Goal: Information Seeking & Learning: Learn about a topic

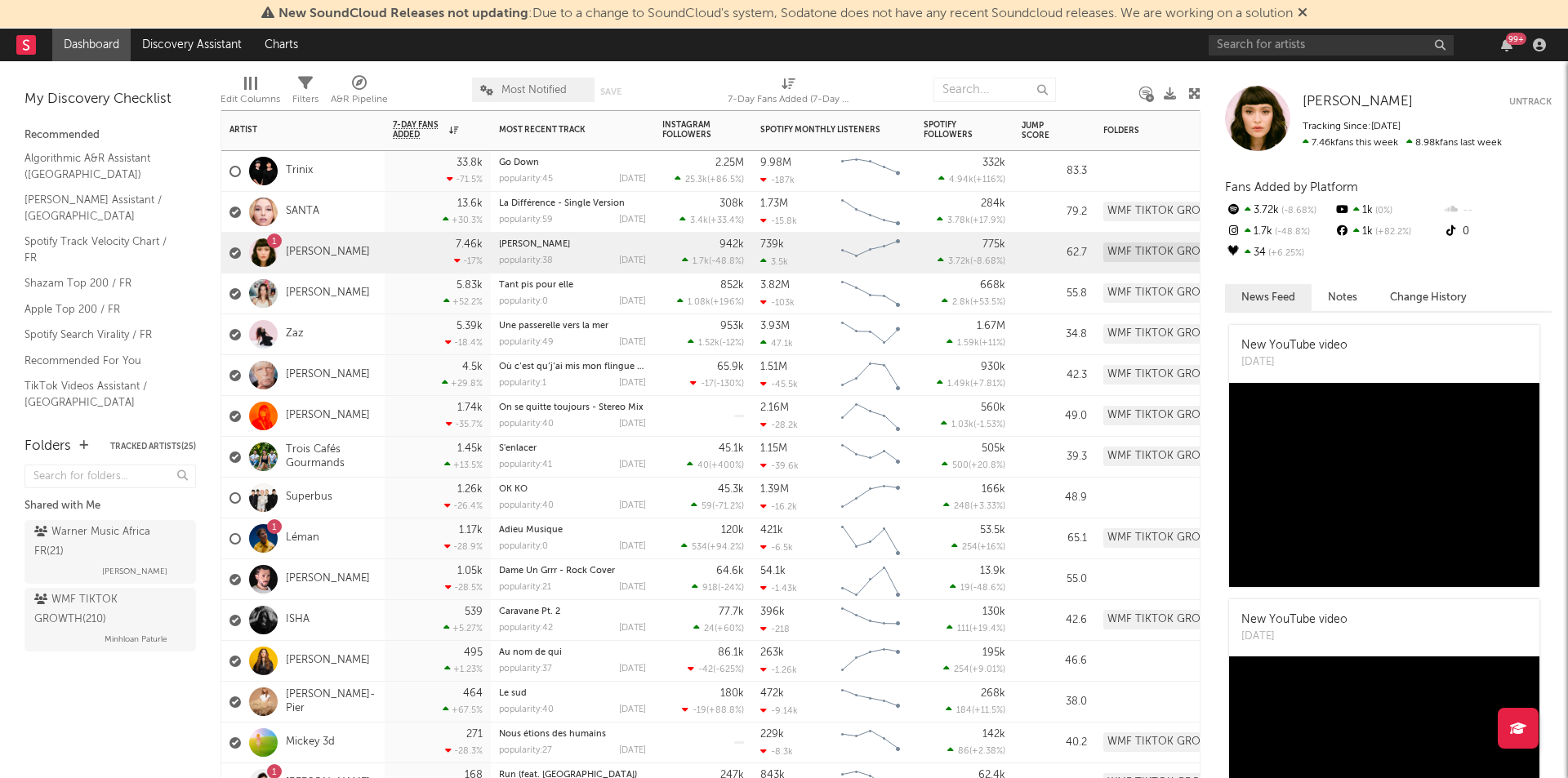
click at [317, 286] on div "[PERSON_NAME]" at bounding box center [299, 293] width 140 height 47
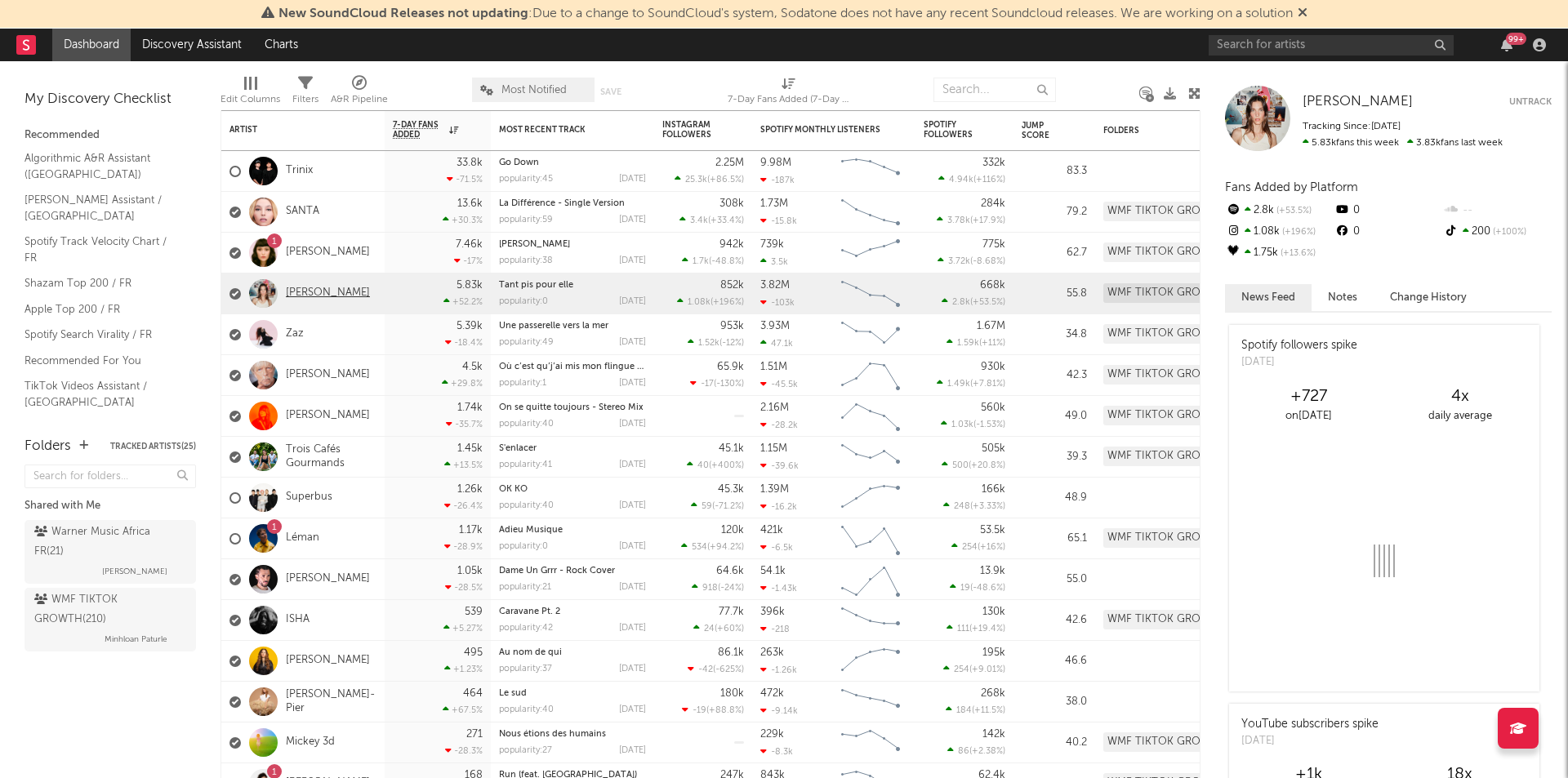
click at [322, 296] on link "[PERSON_NAME]" at bounding box center [328, 293] width 84 height 14
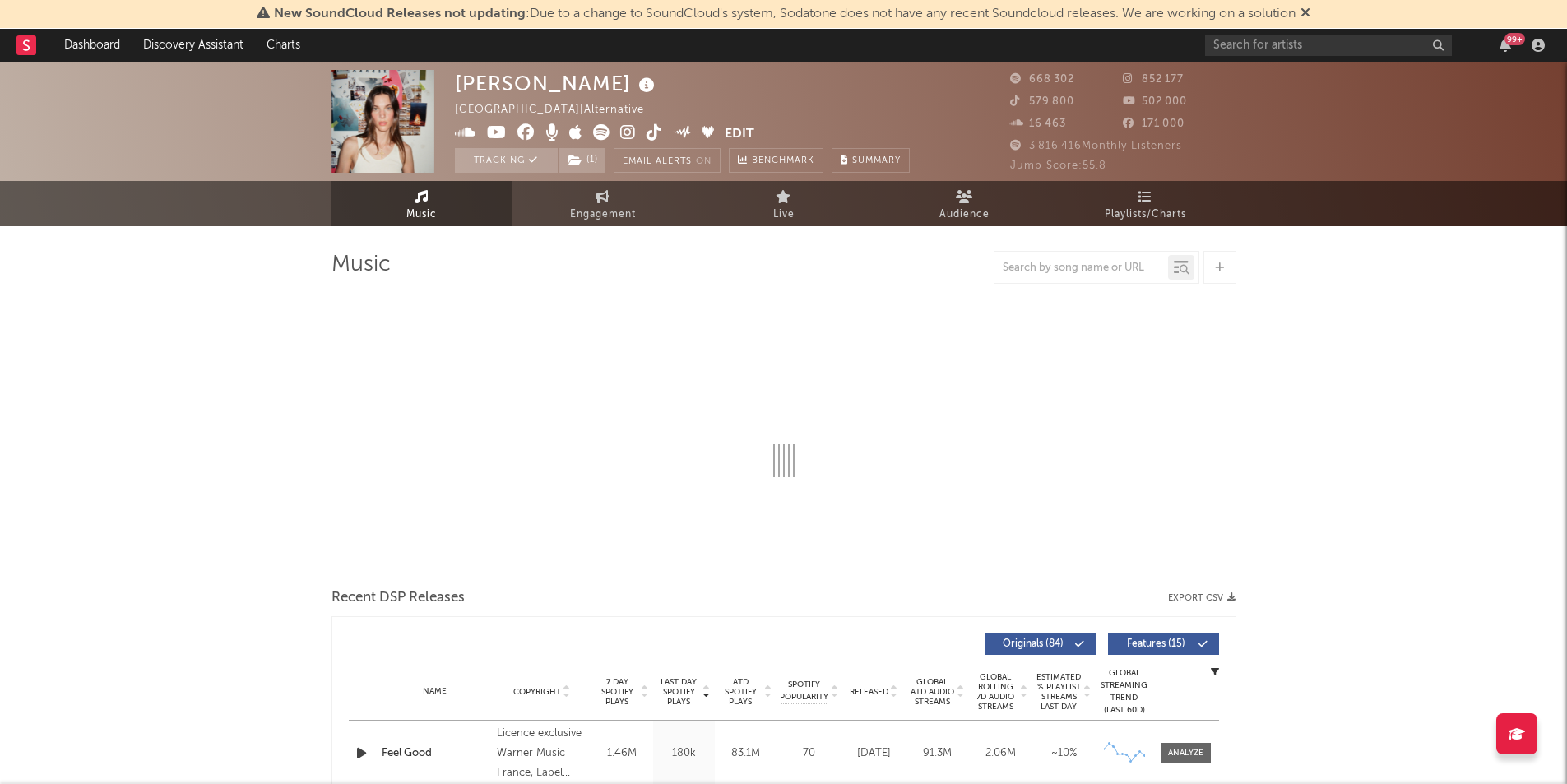
select select "6m"
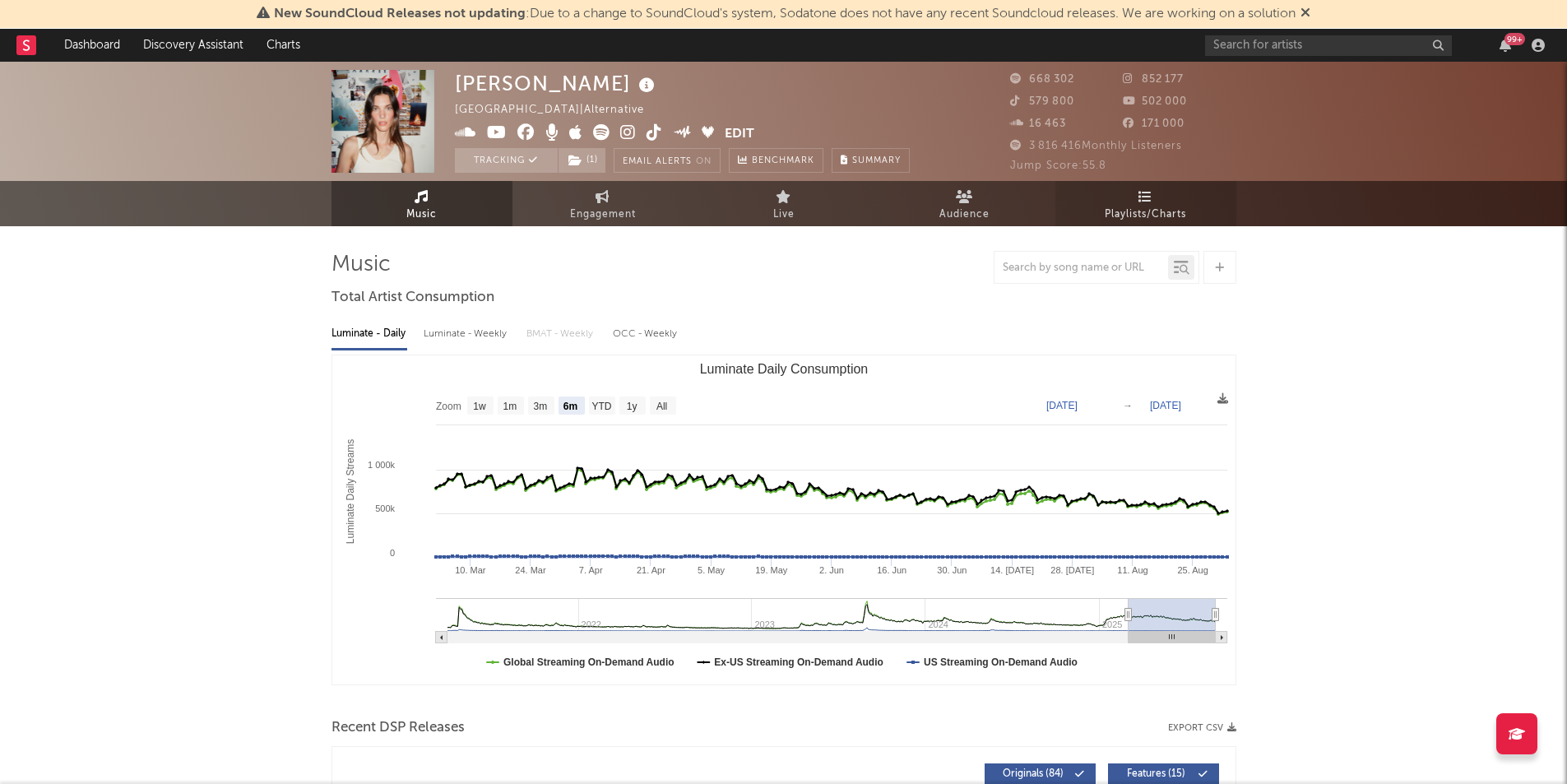
click at [1162, 194] on link "Playlists/Charts" at bounding box center [1146, 203] width 181 height 45
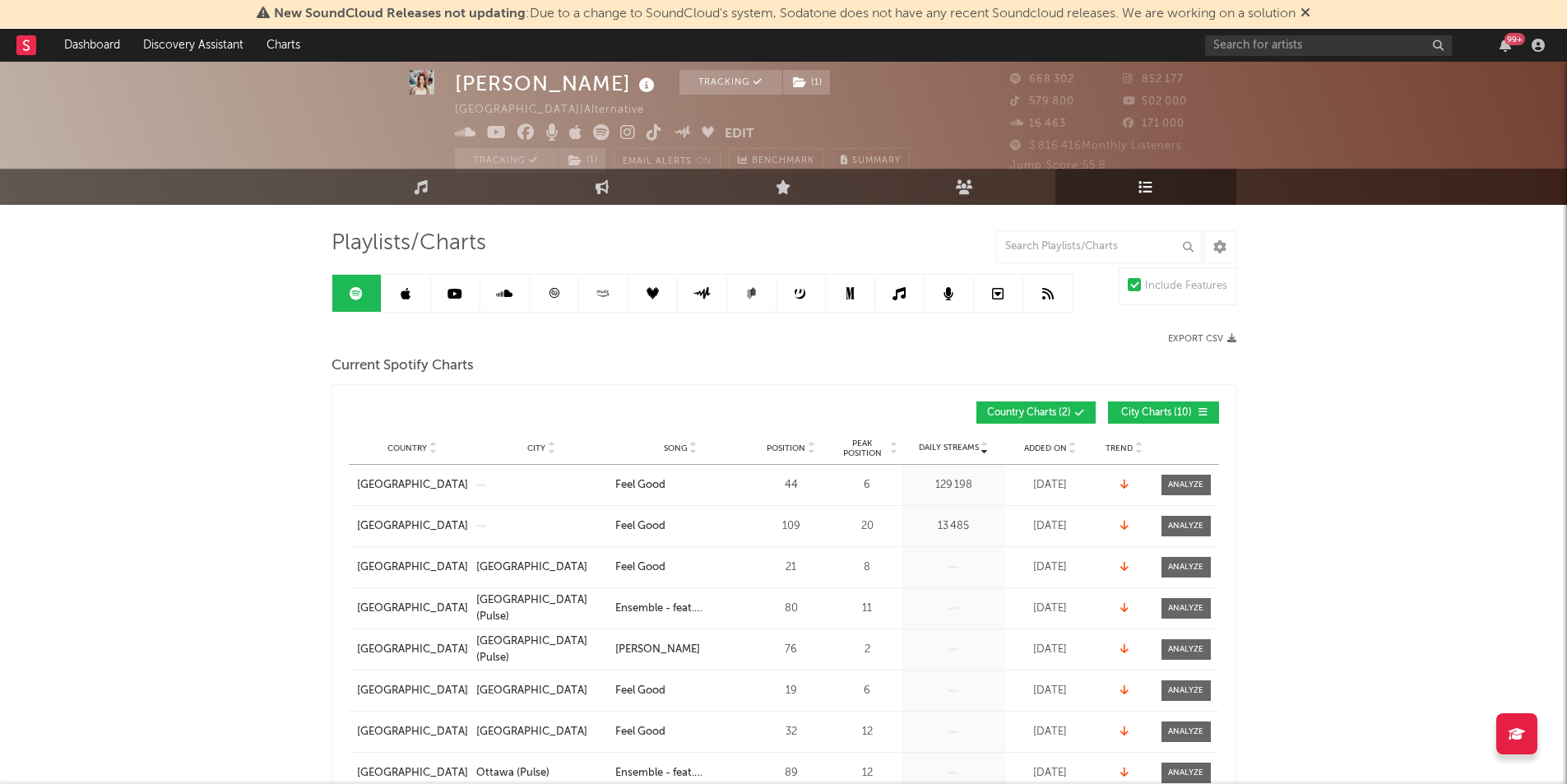
scroll to position [22, 0]
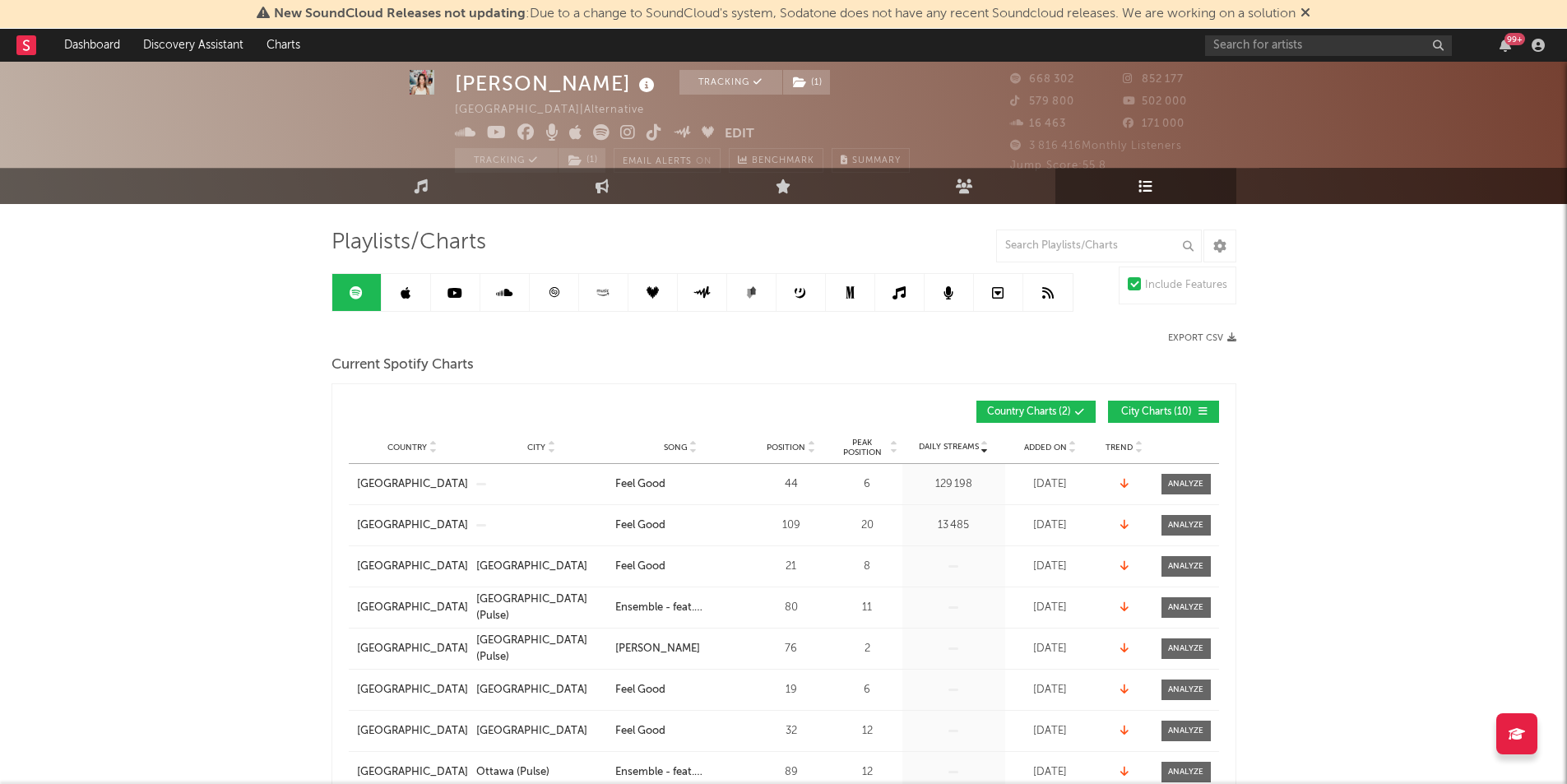
click at [1045, 445] on span "Added On" at bounding box center [1046, 447] width 43 height 9
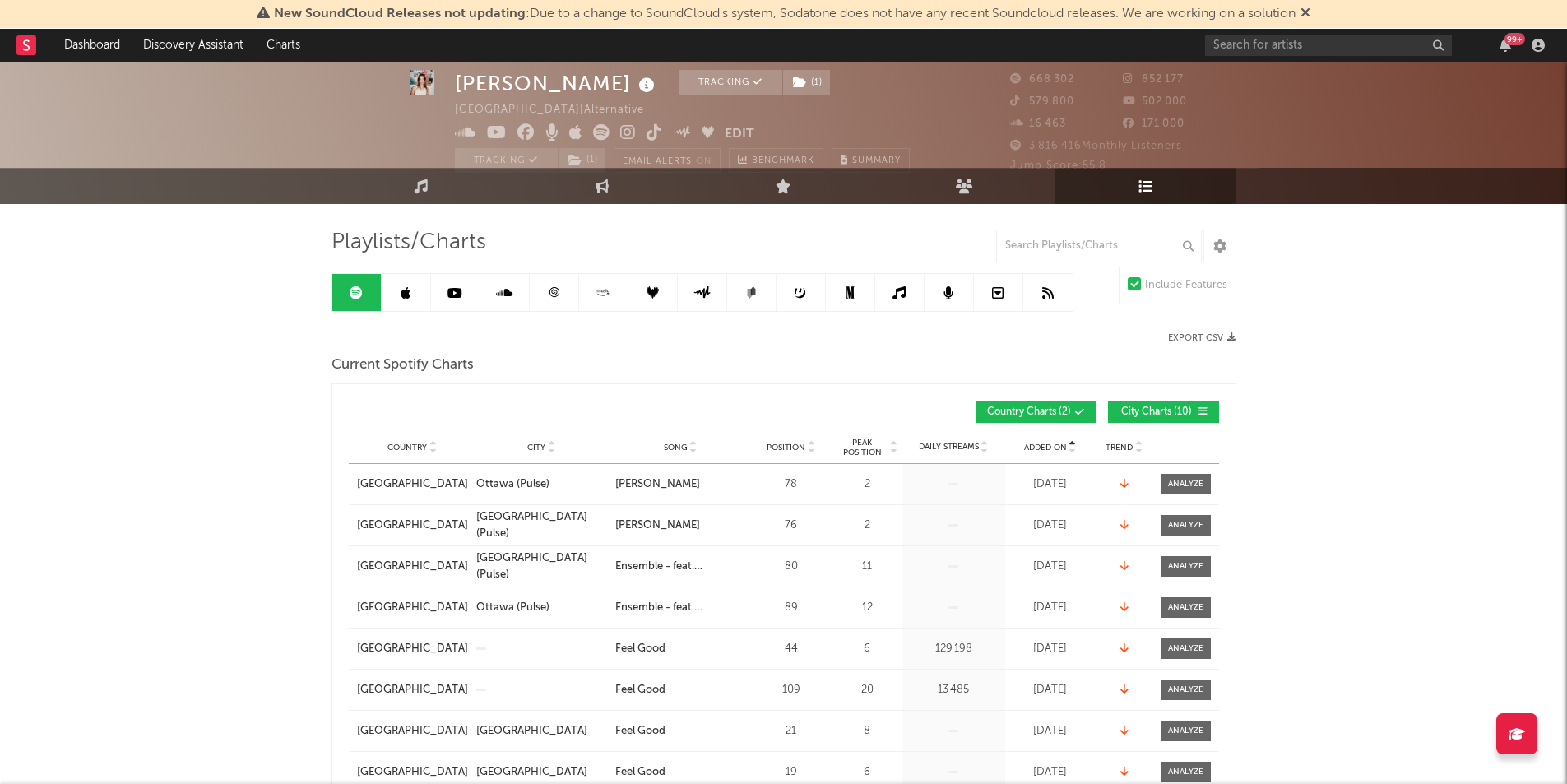
click at [1045, 445] on span "Added On" at bounding box center [1046, 447] width 43 height 9
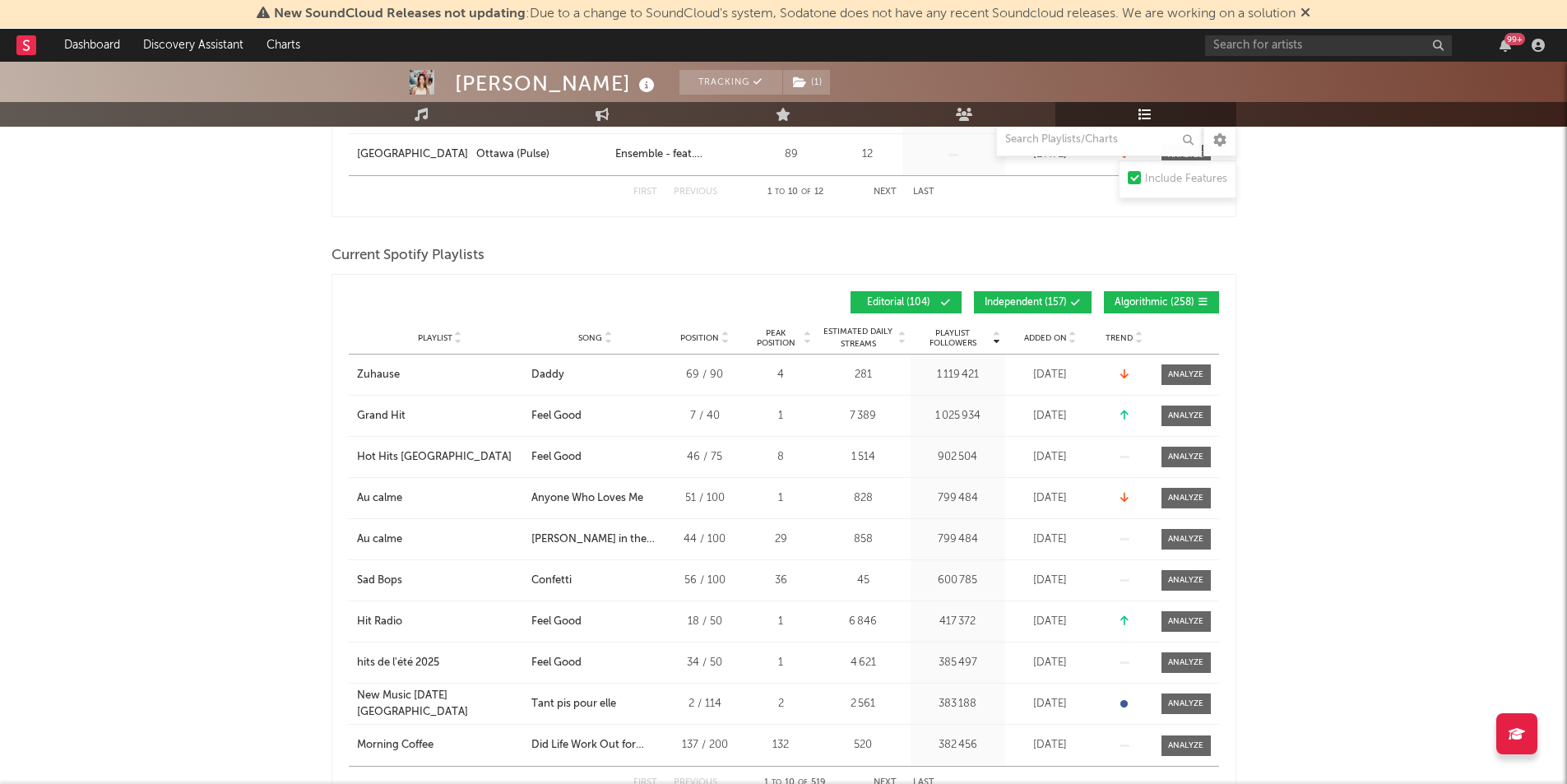
scroll to position [723, 0]
click at [1042, 339] on span "Added On" at bounding box center [1046, 337] width 43 height 9
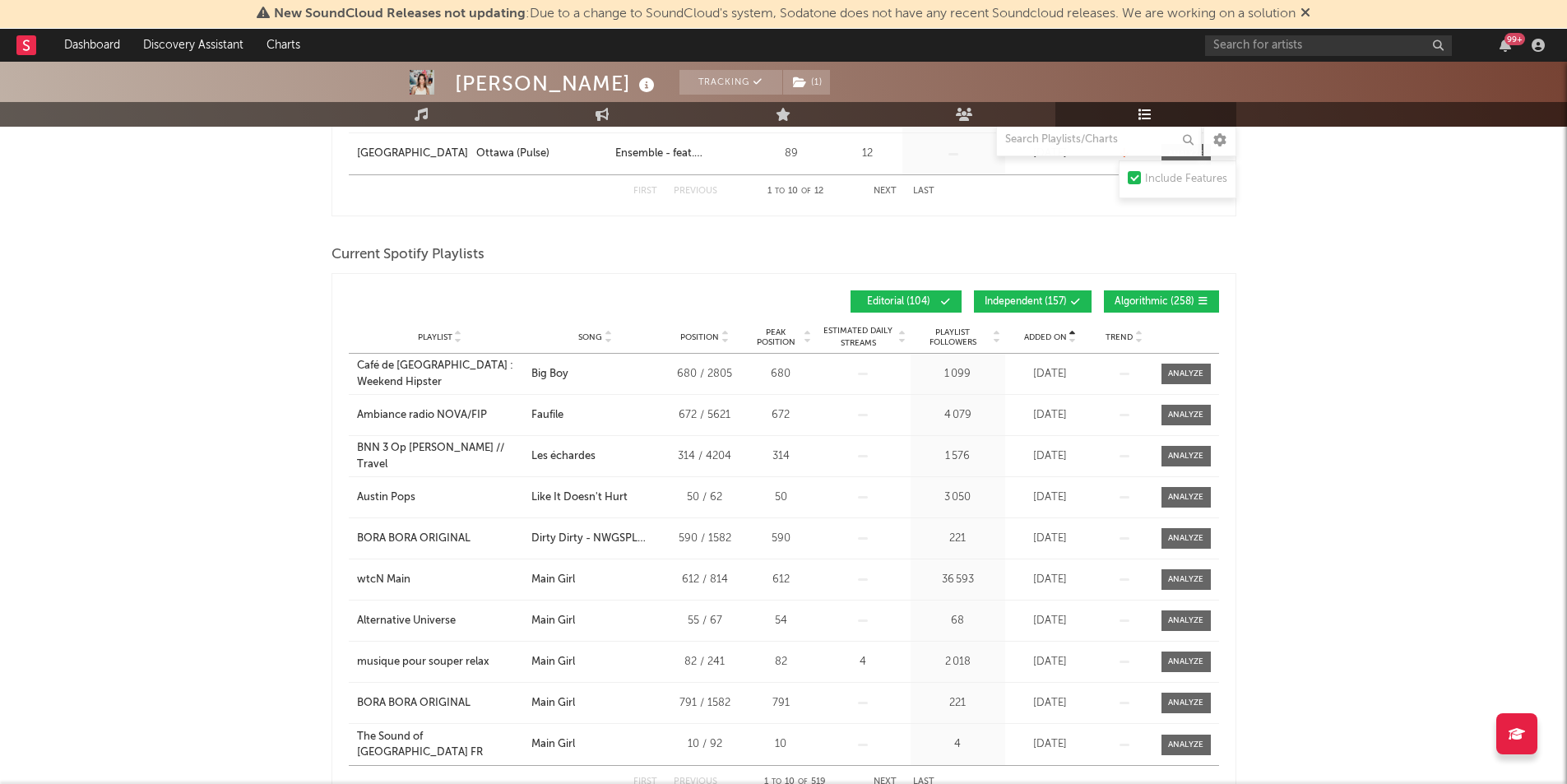
click at [1042, 339] on span "Added On" at bounding box center [1046, 337] width 43 height 9
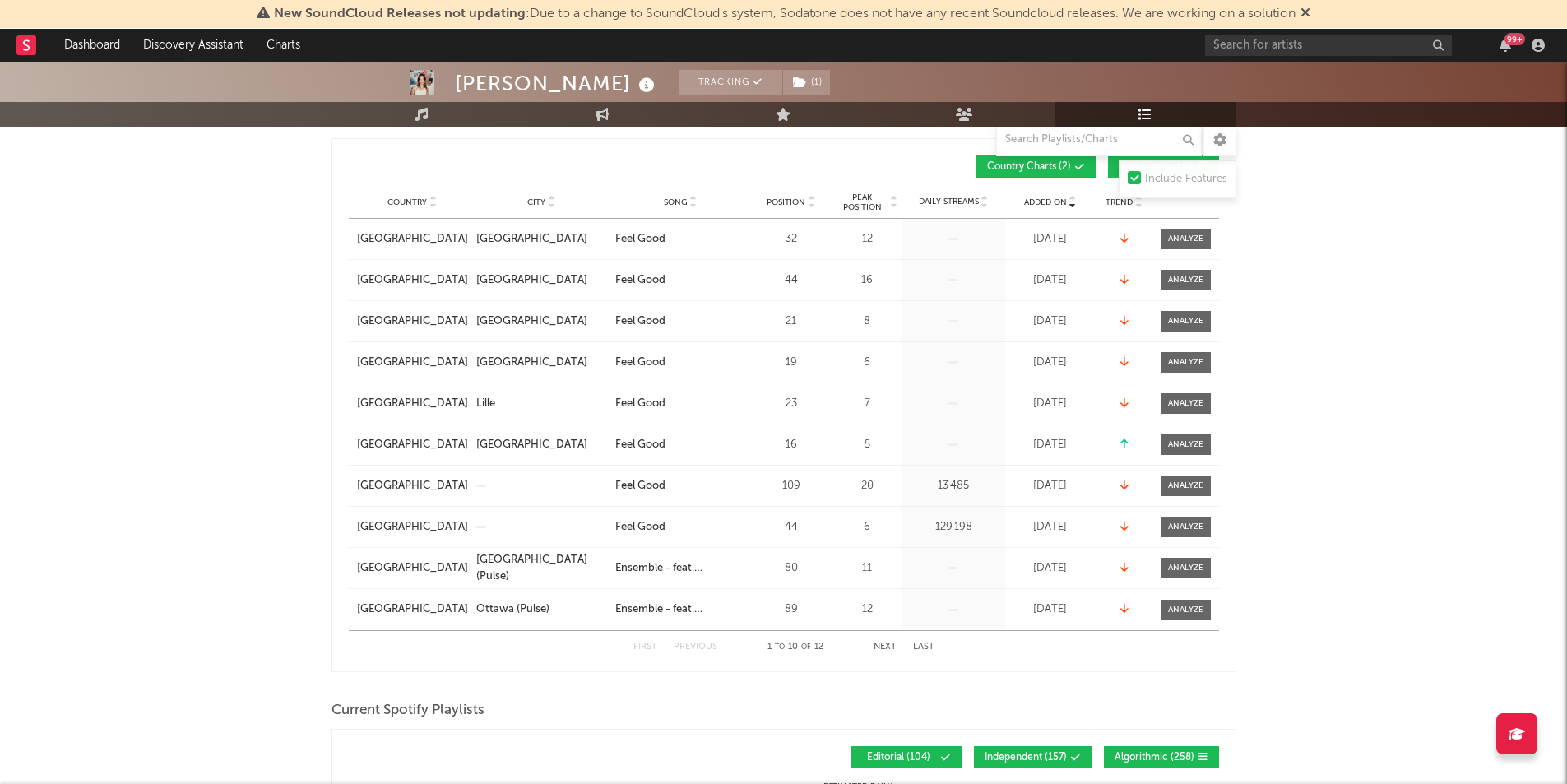
scroll to position [0, 0]
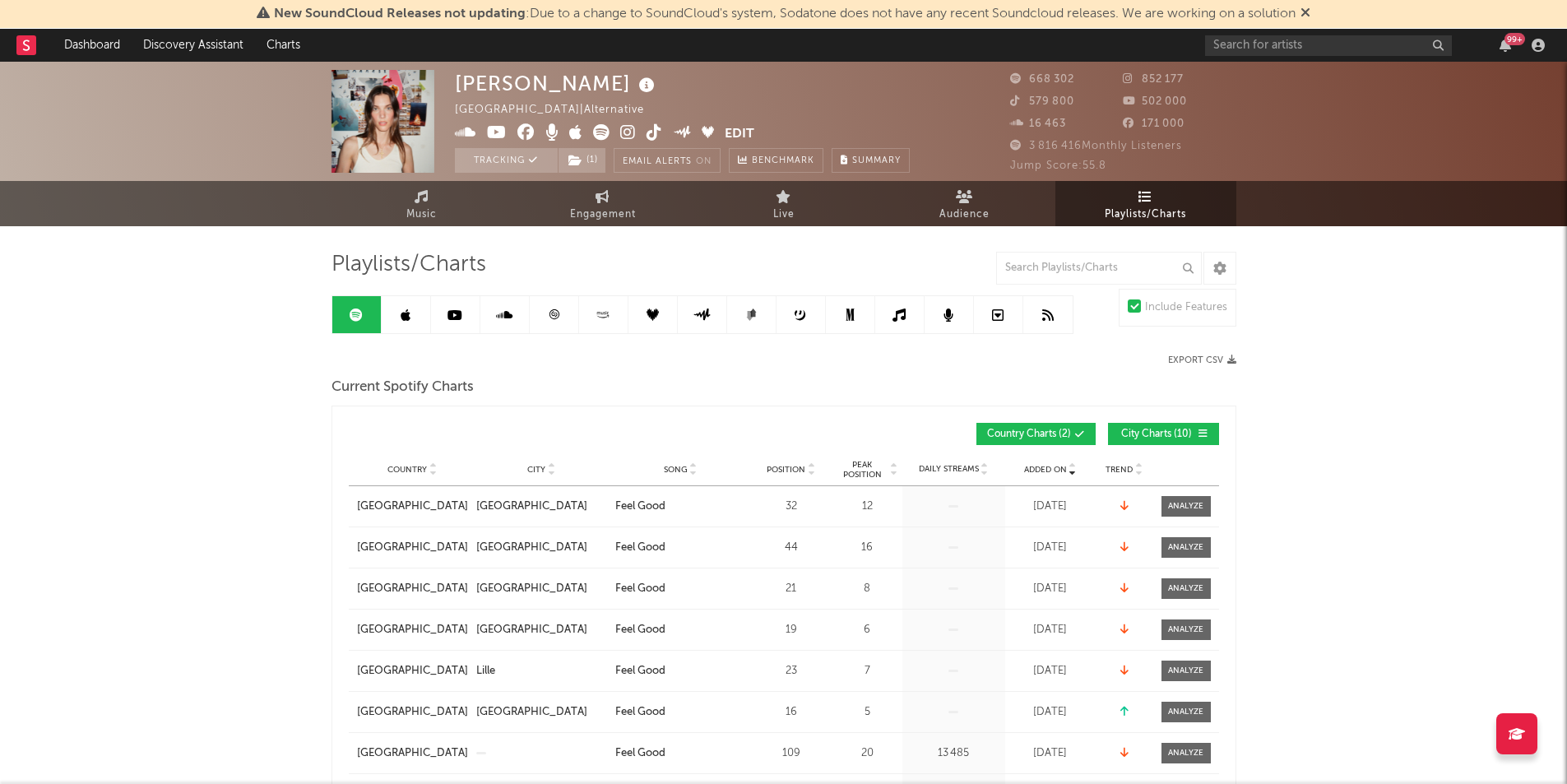
click at [412, 298] on link at bounding box center [406, 314] width 49 height 37
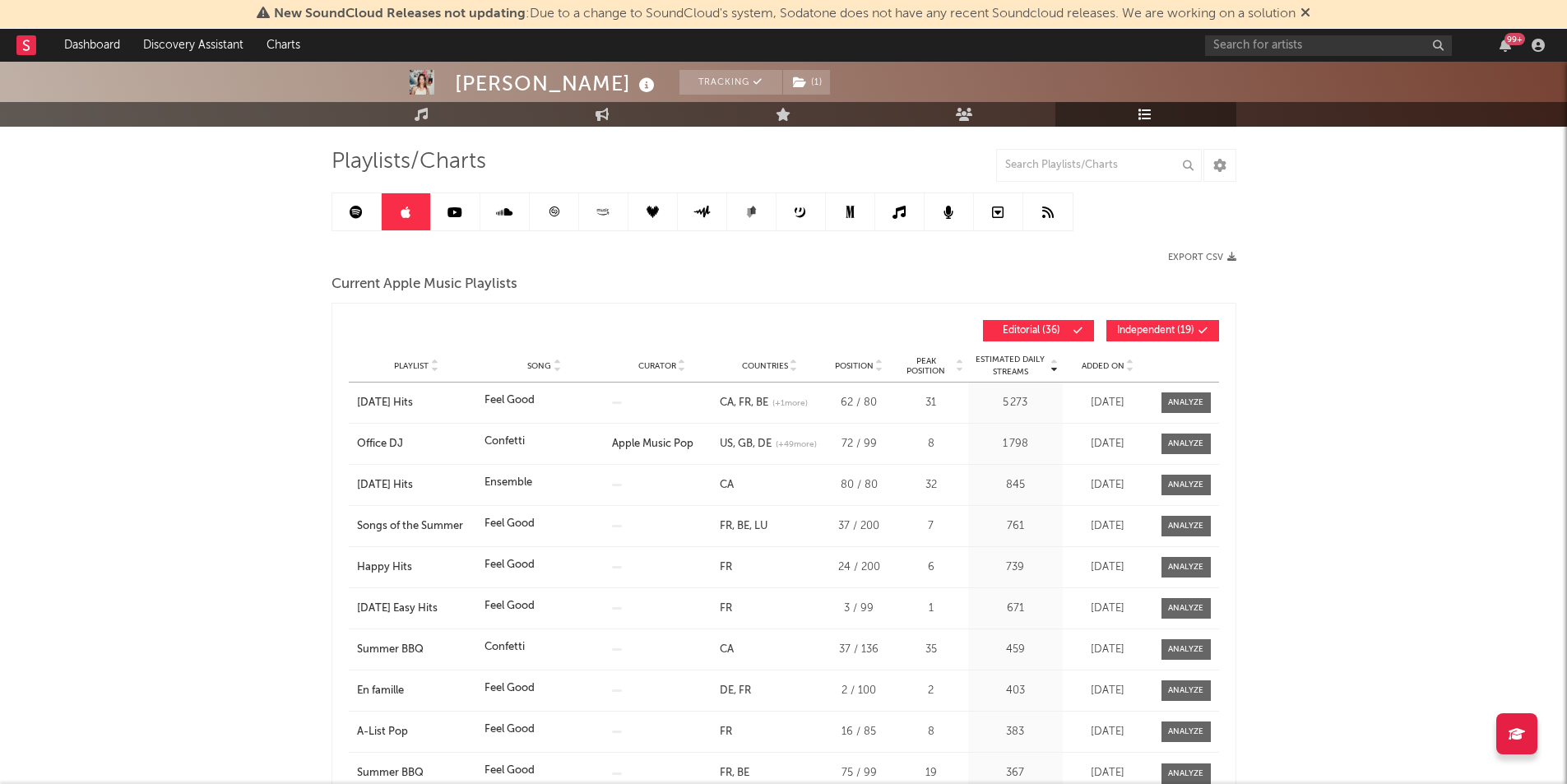
scroll to position [121, 0]
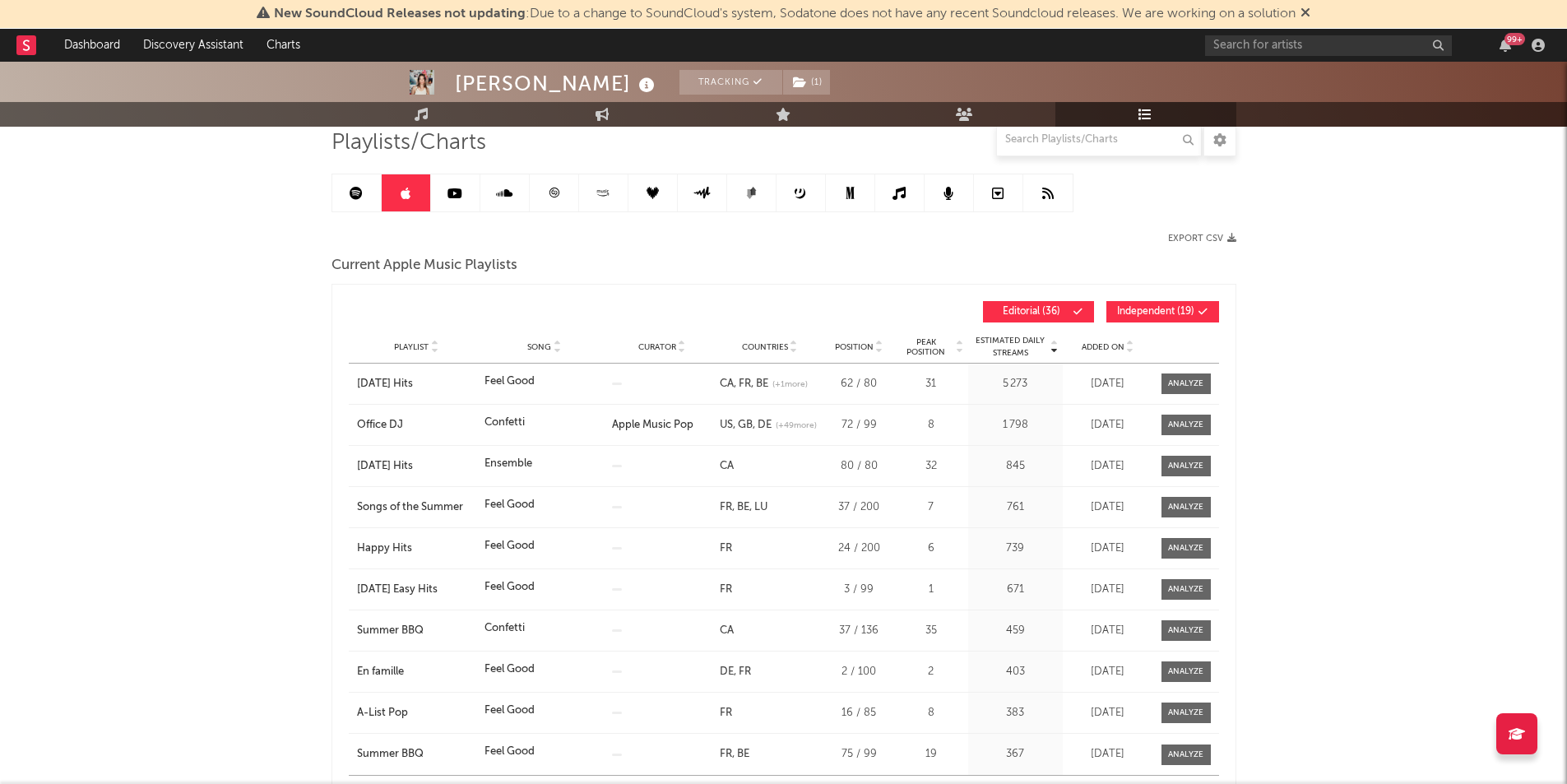
click at [1101, 344] on span "Added On" at bounding box center [1103, 346] width 43 height 9
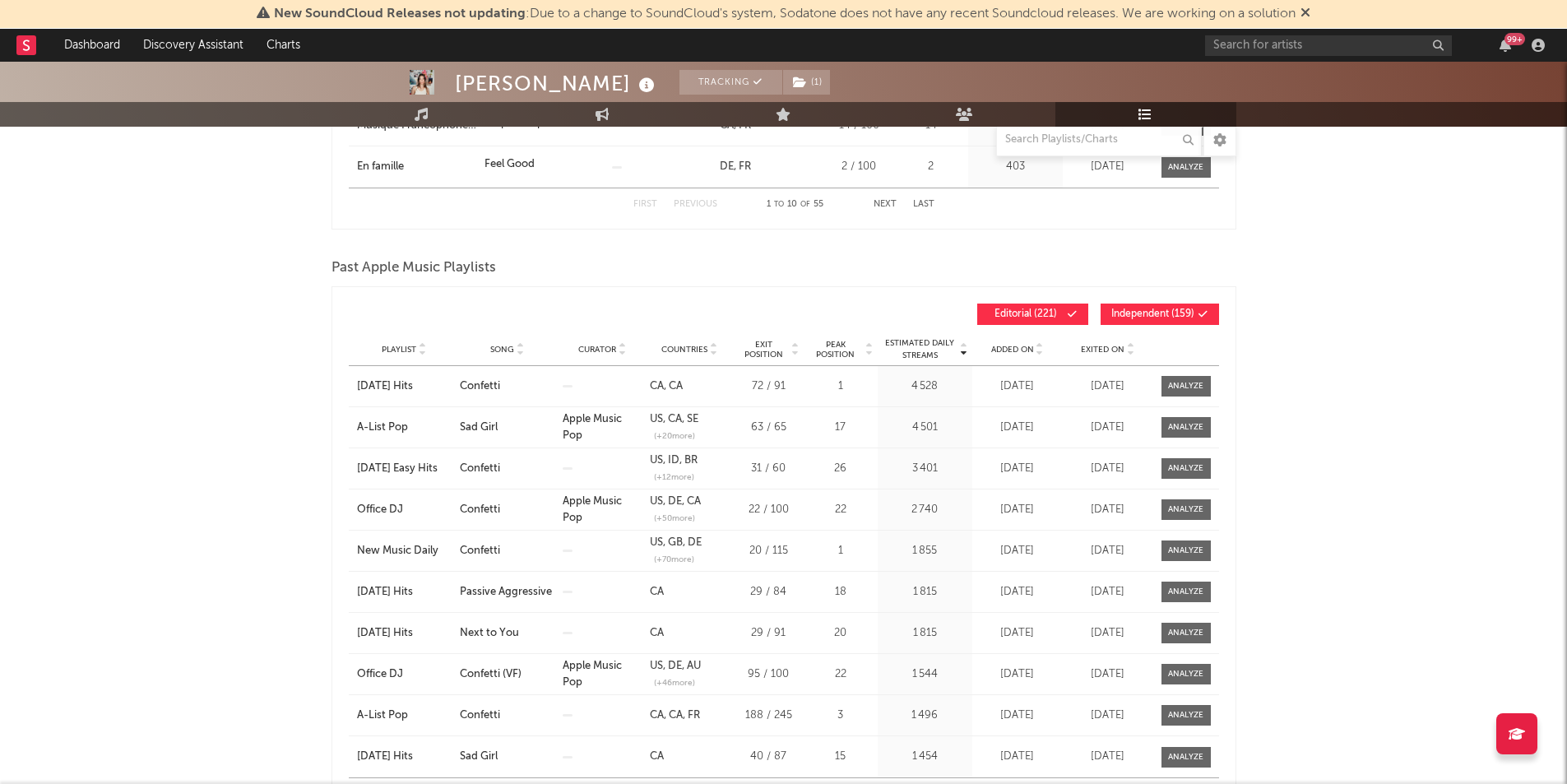
scroll to position [0, 0]
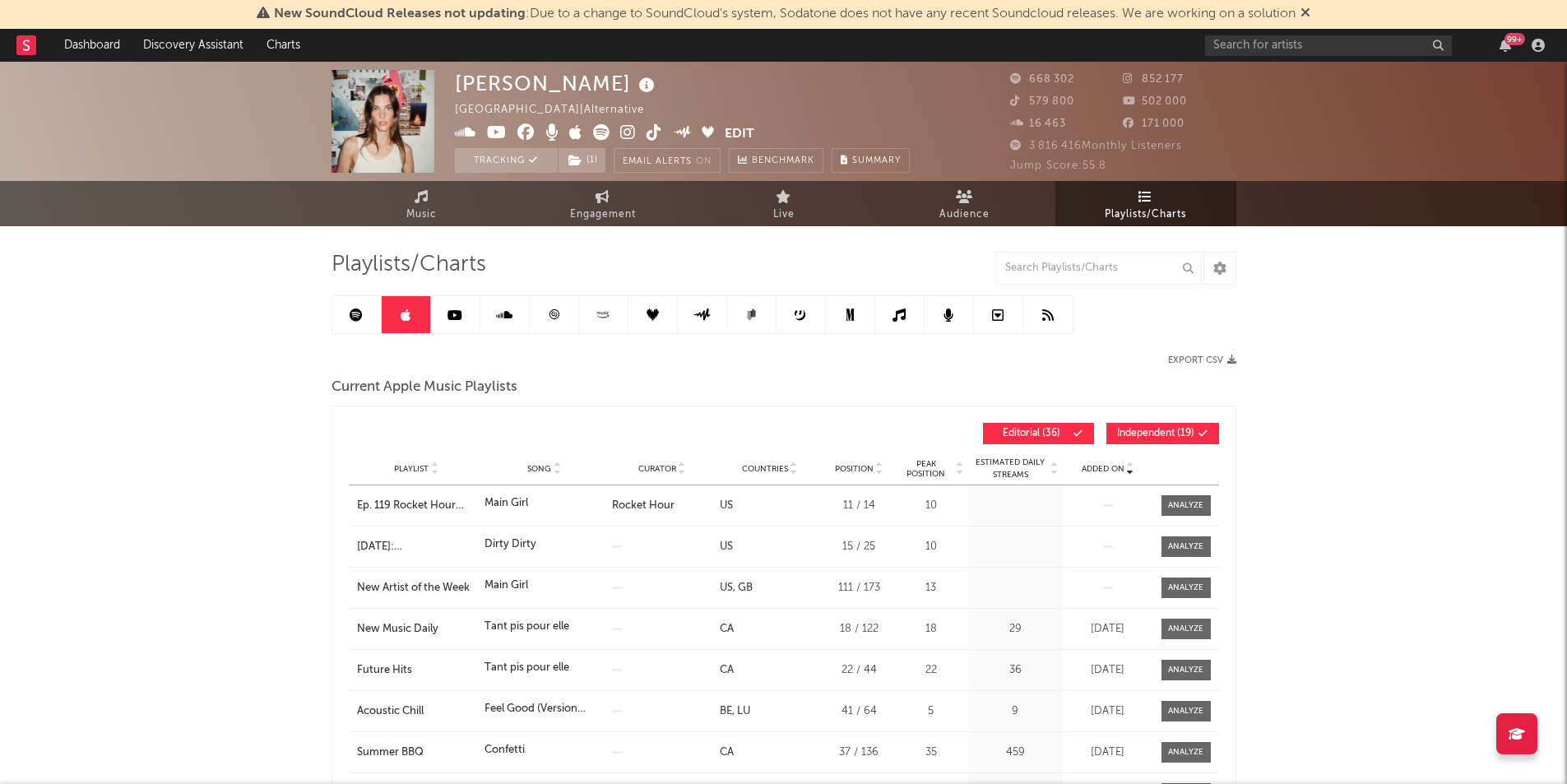
click at [552, 320] on icon at bounding box center [554, 314] width 12 height 12
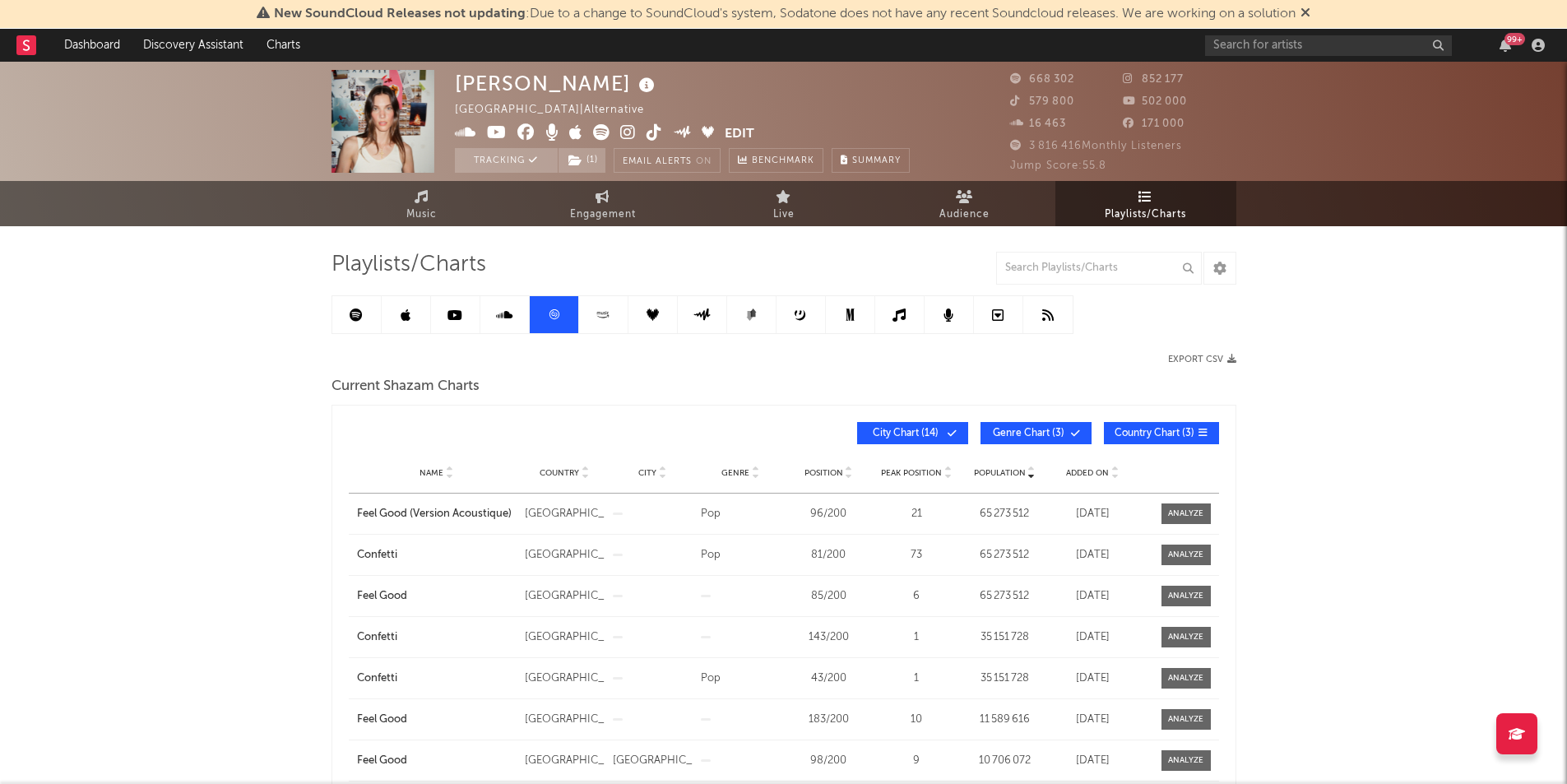
click at [599, 314] on icon at bounding box center [599, 313] width 3 height 3
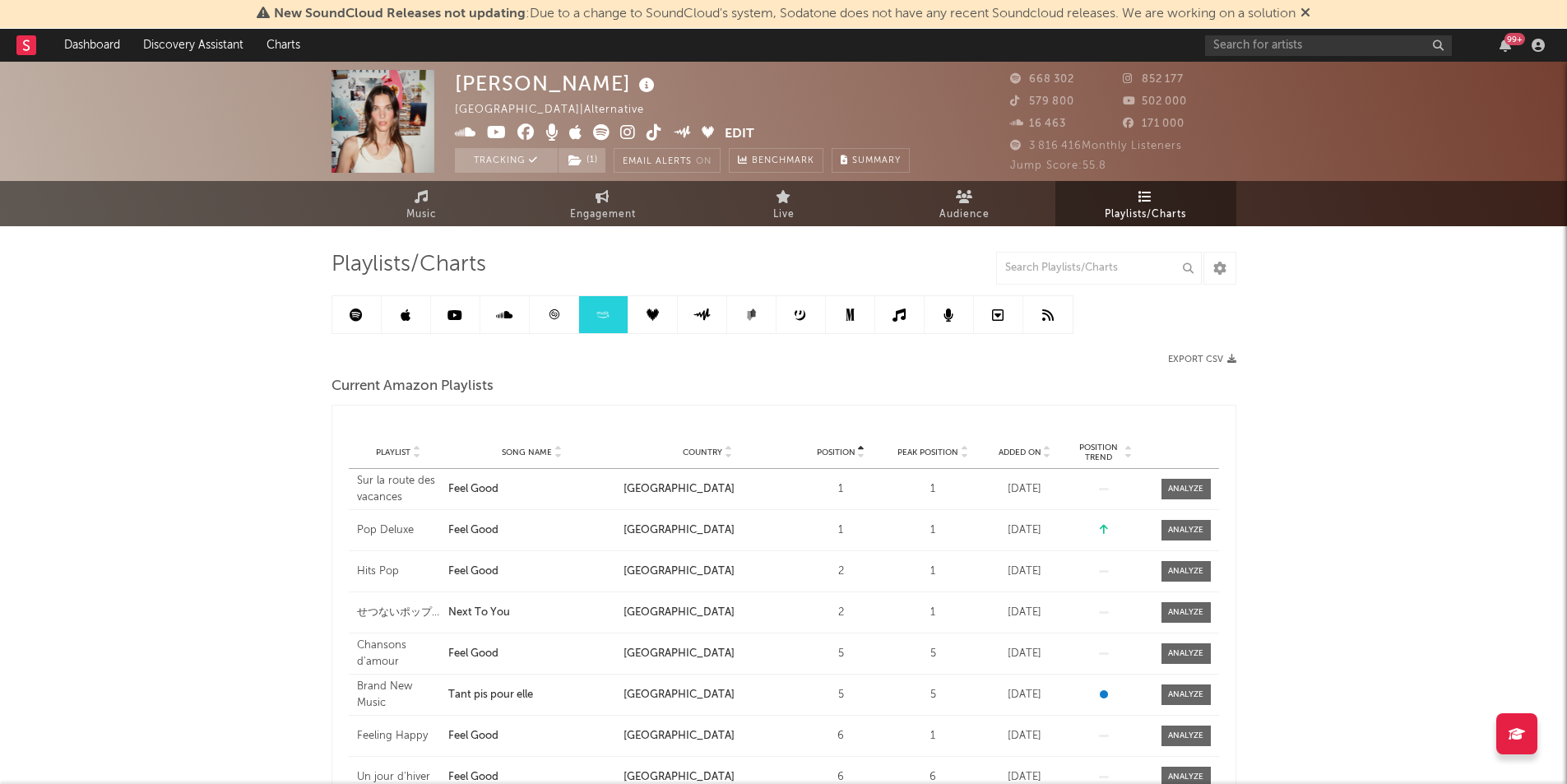
click at [1013, 451] on span "Added On" at bounding box center [1021, 451] width 43 height 9
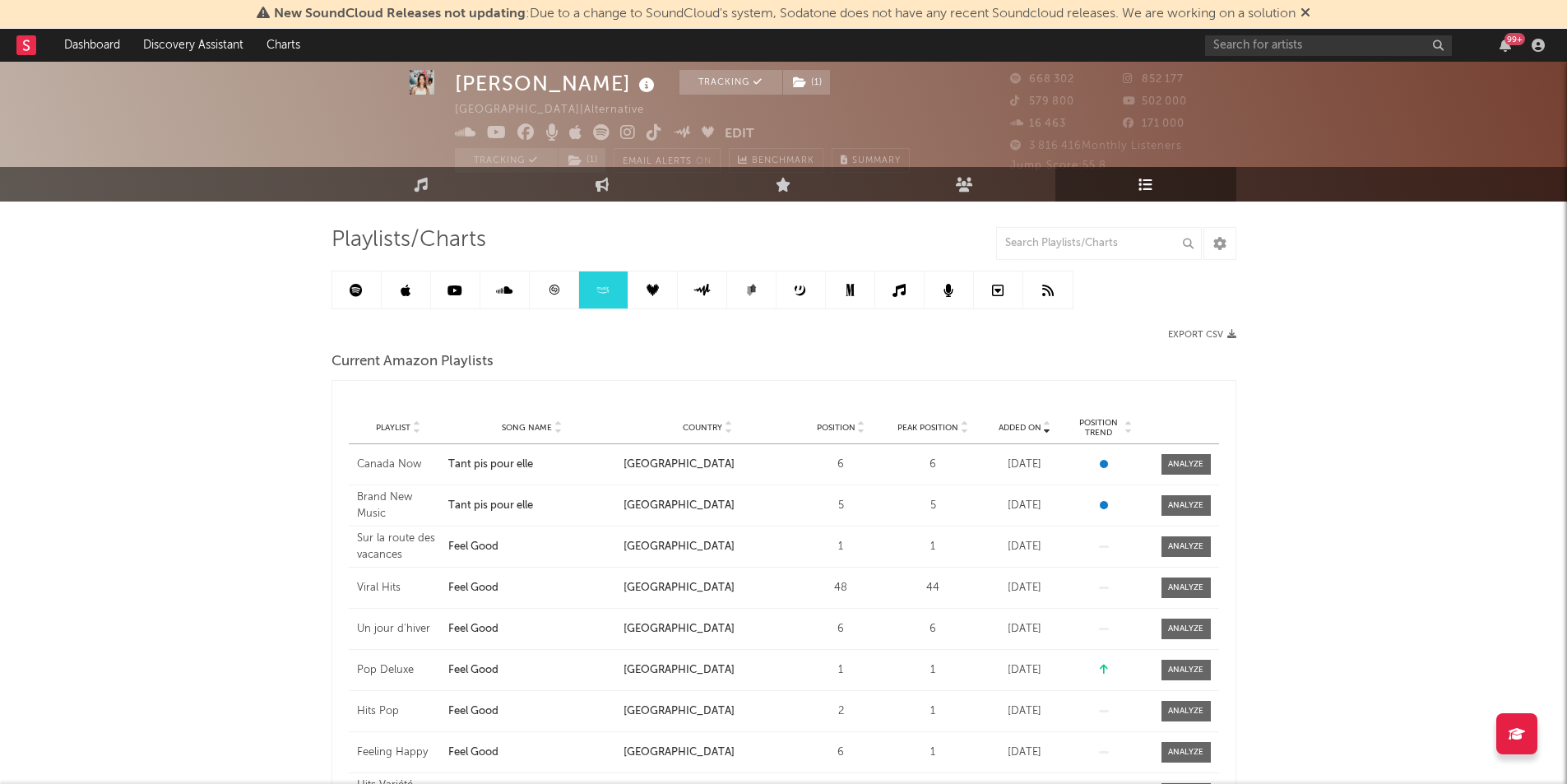
scroll to position [26, 0]
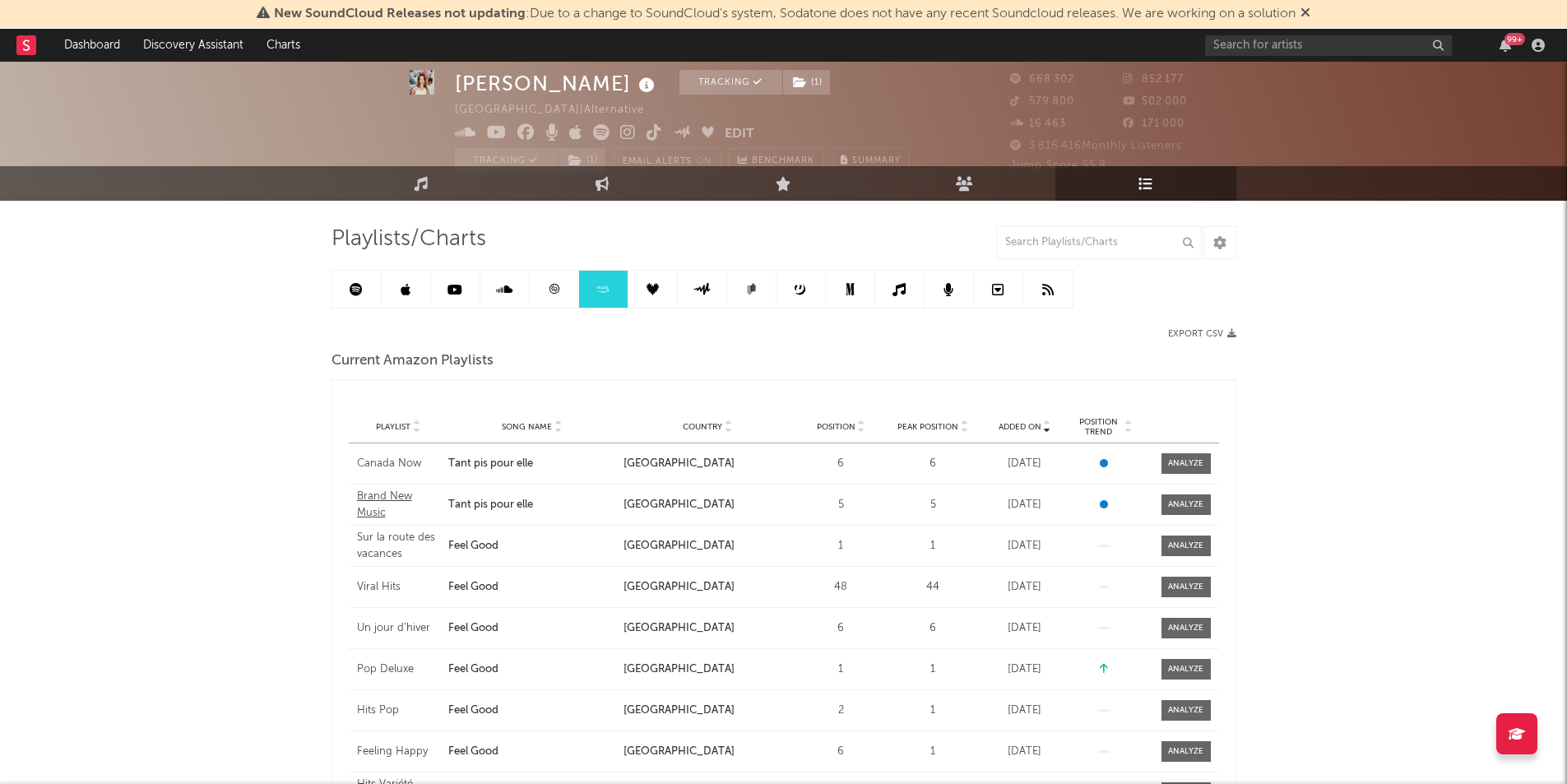
click at [388, 497] on div "Brand New Music" at bounding box center [398, 504] width 84 height 32
click at [551, 291] on icon at bounding box center [554, 289] width 12 height 12
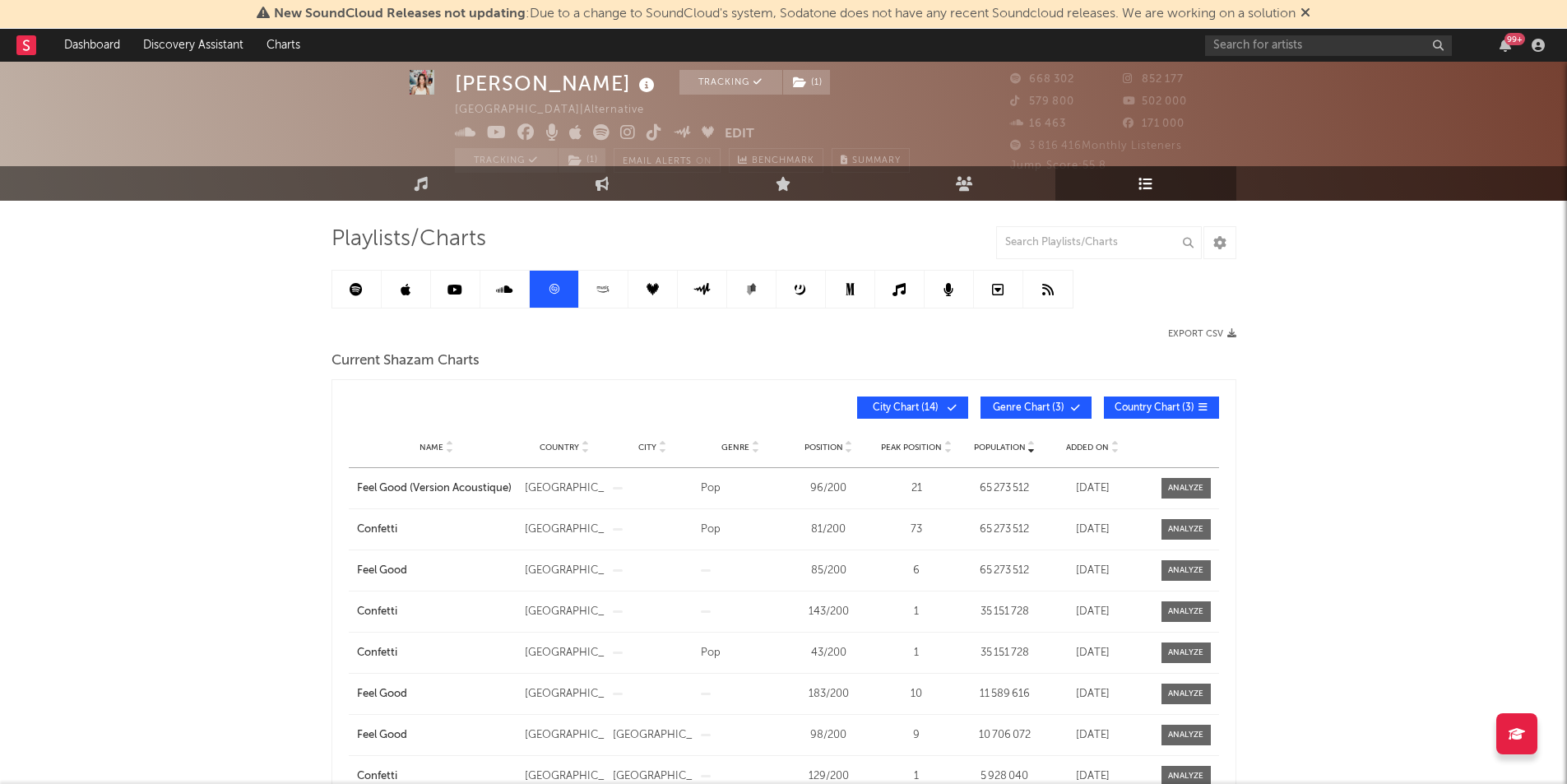
click at [657, 289] on icon at bounding box center [652, 289] width 12 height 12
